Goal: Task Accomplishment & Management: Manage account settings

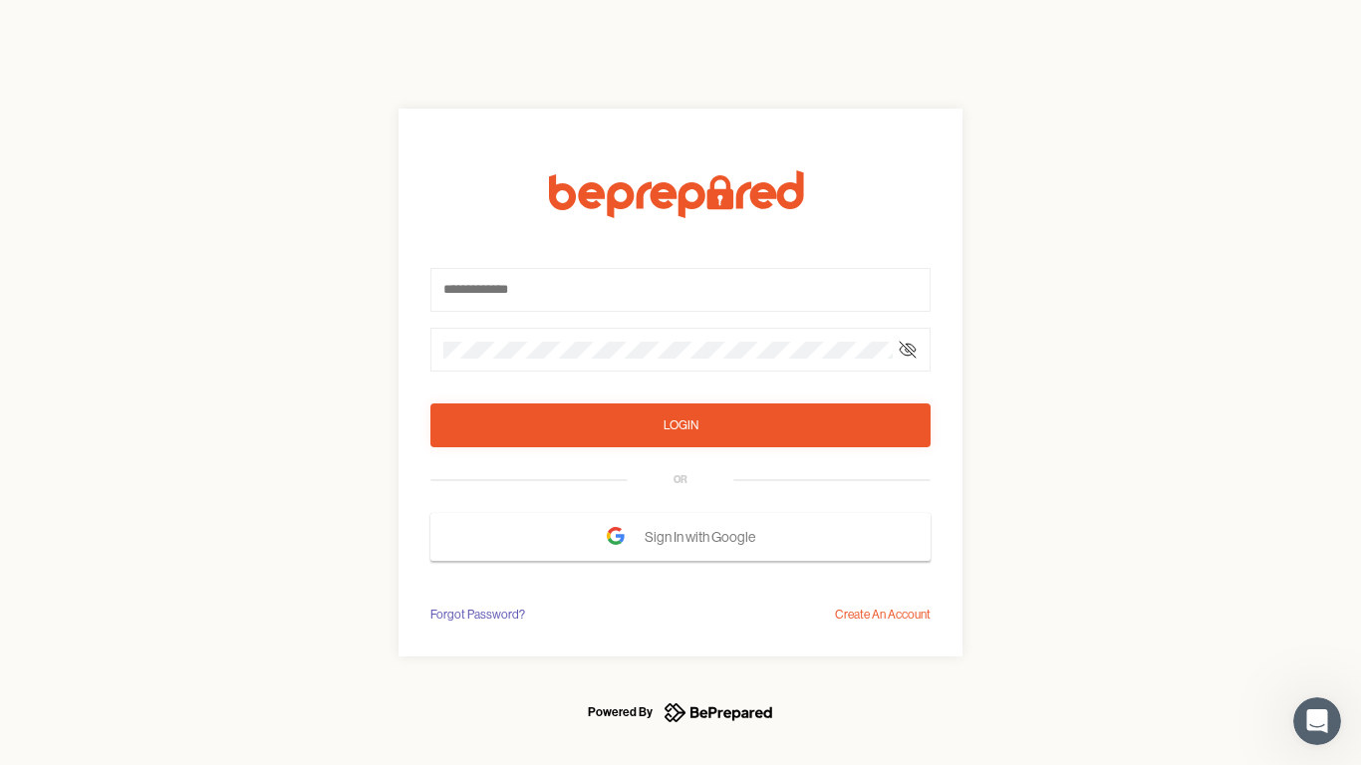
click at [681, 383] on form "Login OR Sign In with Google" at bounding box center [680, 365] width 500 height 391
click at [908, 350] on icon at bounding box center [908, 350] width 16 height 16
click at [681, 426] on div "Login" at bounding box center [681, 426] width 35 height 20
click at [681, 537] on span "Sign In with Google" at bounding box center [705, 537] width 121 height 36
click at [476, 615] on div "Forgot Password?" at bounding box center [477, 615] width 95 height 20
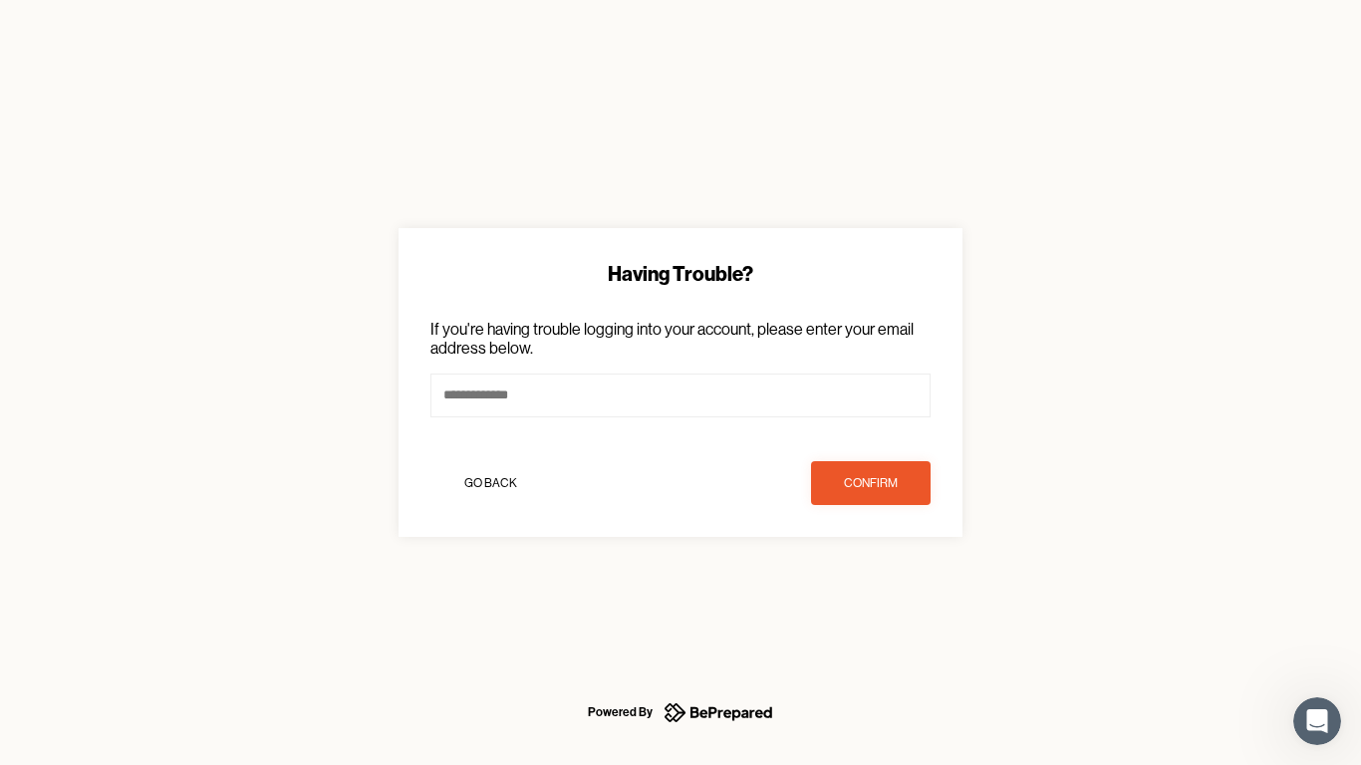
click at [883, 615] on div "Having Trouble? If you're having trouble logging into your account, please ente…" at bounding box center [680, 382] width 1361 height 765
click at [1317, 721] on icon "Open Intercom Messenger" at bounding box center [1317, 722] width 33 height 33
